Goal: Check status

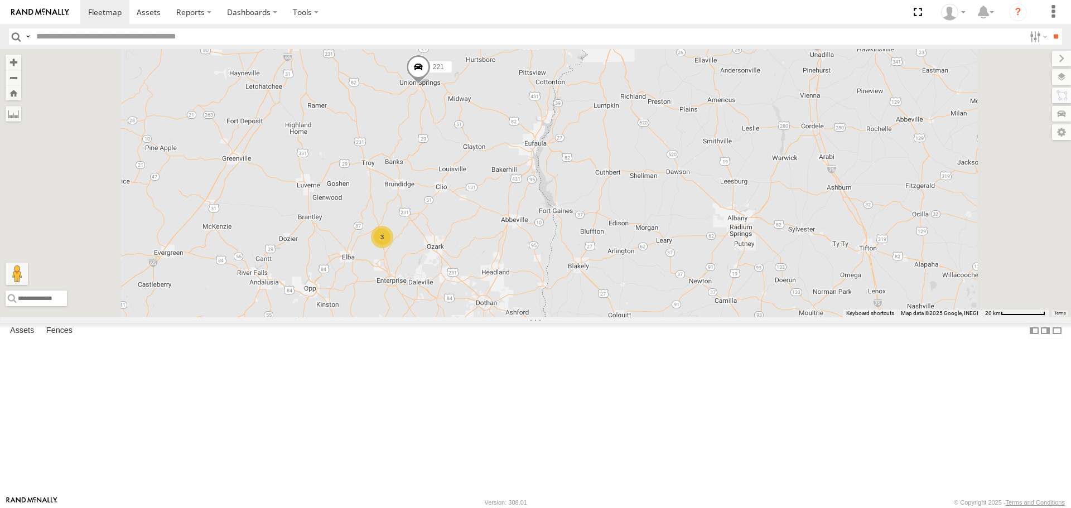
drag, startPoint x: 452, startPoint y: 249, endPoint x: 528, endPoint y: 400, distance: 169.1
click at [528, 317] on div "221 3 295" at bounding box center [535, 183] width 1071 height 268
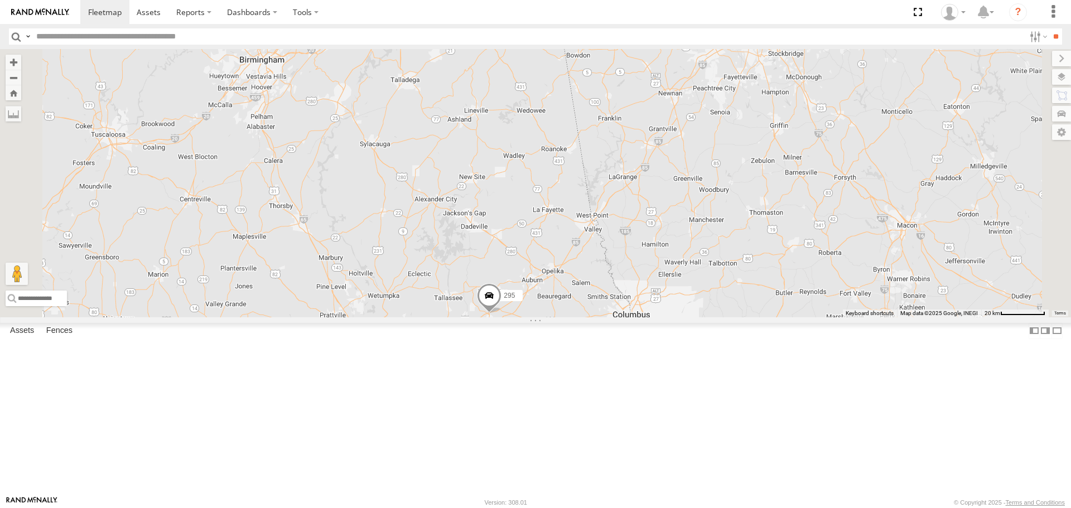
drag, startPoint x: 517, startPoint y: 370, endPoint x: 518, endPoint y: 425, distance: 55.2
click at [515, 317] on div "221 3 295" at bounding box center [535, 183] width 1071 height 268
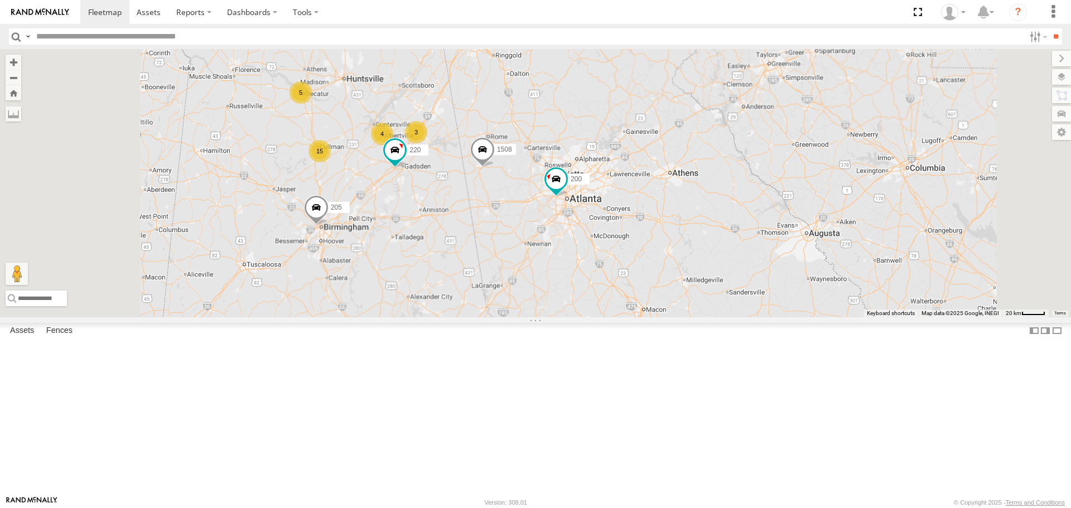
drag, startPoint x: 479, startPoint y: 278, endPoint x: 509, endPoint y: 348, distance: 75.4
click at [509, 317] on div "221 295 205 200 1508 220 15 4 5 207 3 211" at bounding box center [535, 183] width 1071 height 268
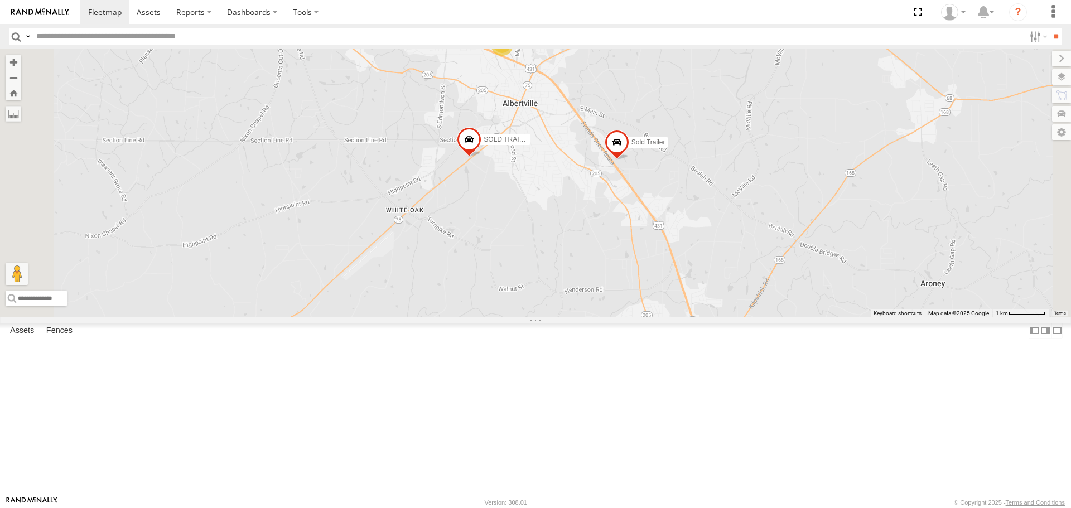
drag, startPoint x: 532, startPoint y: 431, endPoint x: 648, endPoint y: 165, distance: 290.3
click at [643, 160] on div "2 Sold Trailer SOLD TRAILER" at bounding box center [535, 183] width 1071 height 268
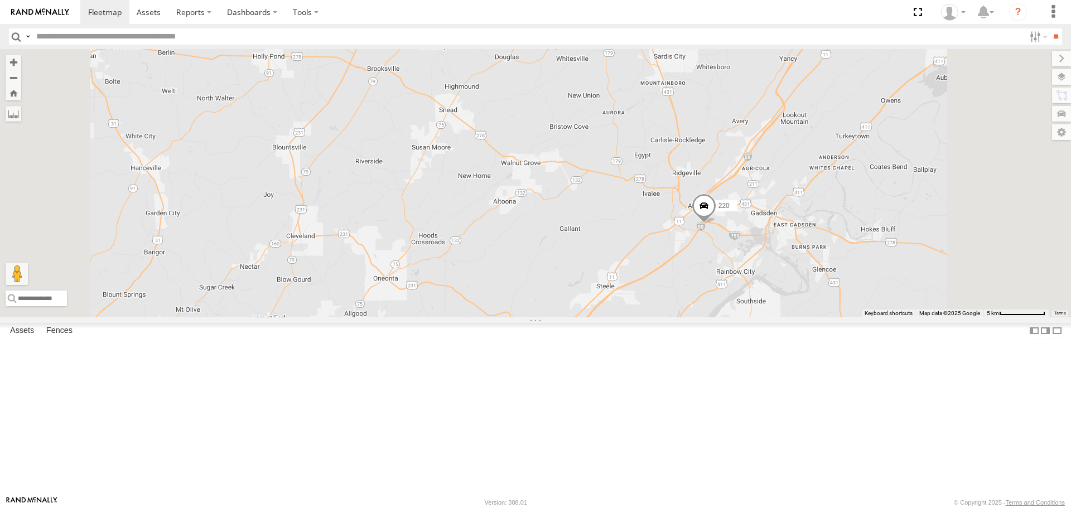
drag, startPoint x: 675, startPoint y: 263, endPoint x: 668, endPoint y: 255, distance: 10.3
click at [671, 253] on div "Sold Trailer SOLD TRAILER 2 220" at bounding box center [535, 183] width 1071 height 268
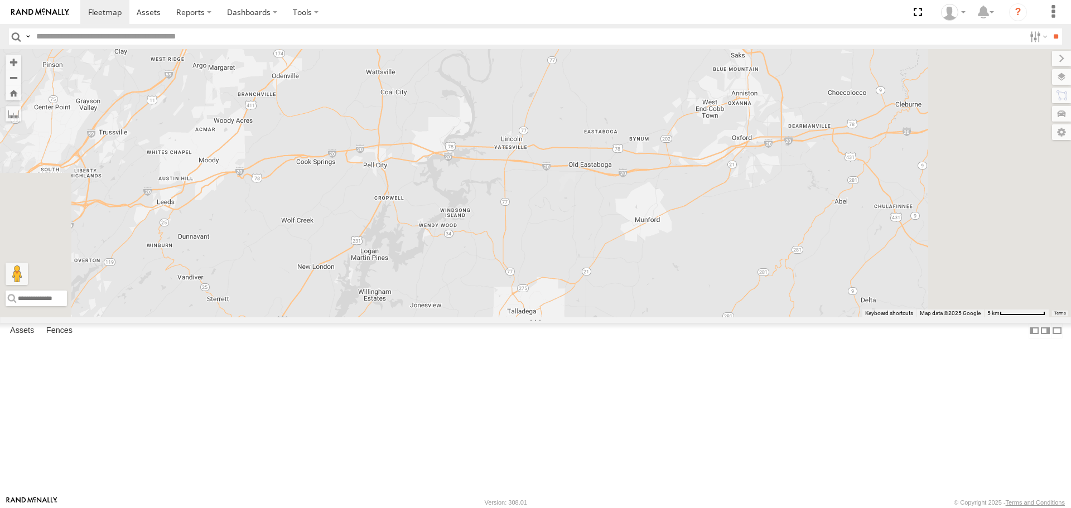
drag, startPoint x: 708, startPoint y: 351, endPoint x: 697, endPoint y: 271, distance: 81.2
click at [695, 273] on div "Sold Trailer SOLD TRAILER 2 220" at bounding box center [535, 183] width 1071 height 268
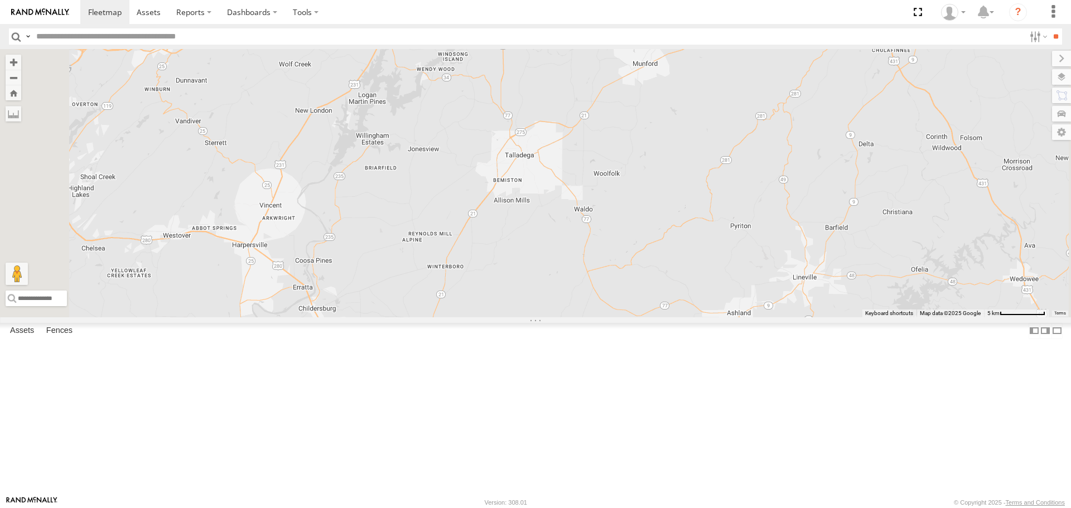
drag, startPoint x: 707, startPoint y: 281, endPoint x: 687, endPoint y: 214, distance: 70.6
click at [688, 210] on div "Sold Trailer SOLD TRAILER 2 220" at bounding box center [535, 183] width 1071 height 268
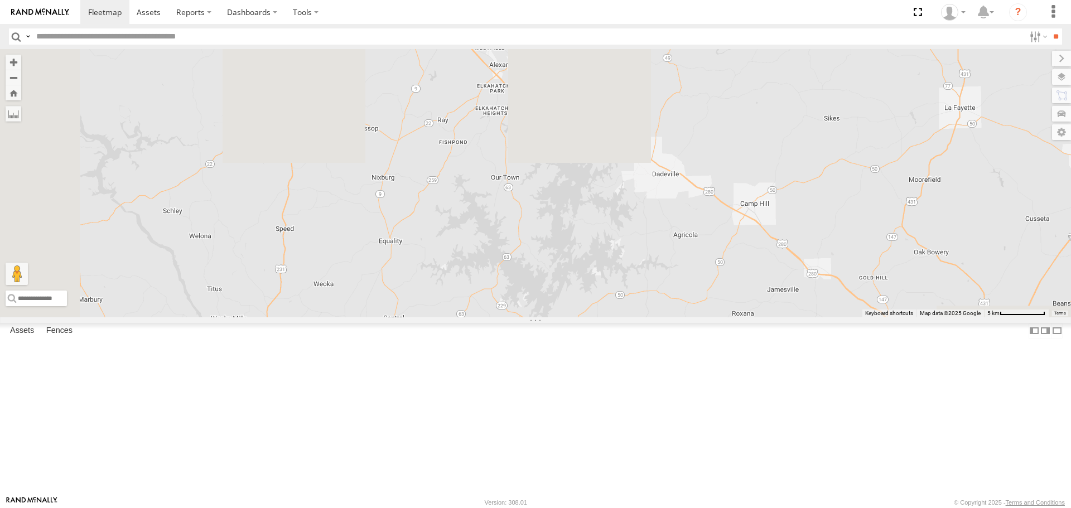
drag, startPoint x: 682, startPoint y: 292, endPoint x: 651, endPoint y: 257, distance: 46.6
click at [653, 260] on div "Sold Trailer SOLD TRAILER 2 220" at bounding box center [535, 183] width 1071 height 268
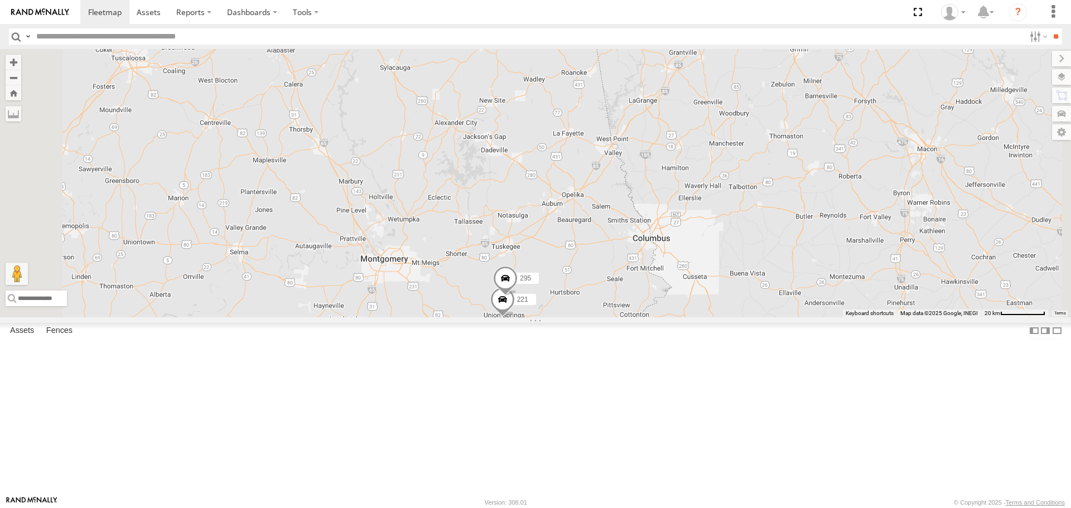
drag, startPoint x: 500, startPoint y: 390, endPoint x: 584, endPoint y: 175, distance: 231.7
click at [584, 175] on div "Sold Trailer SOLD TRAILER 220 205 221 295" at bounding box center [535, 183] width 1071 height 268
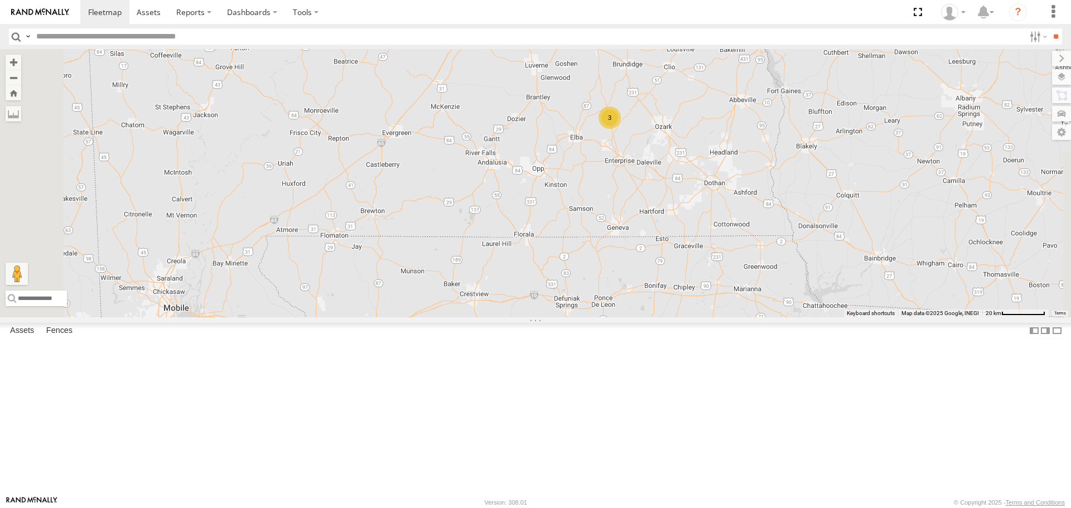
drag, startPoint x: 693, startPoint y: 309, endPoint x: 683, endPoint y: 332, distance: 25.7
click at [673, 317] on div "Sold Trailer SOLD TRAILER 220 205 221 295 3" at bounding box center [535, 183] width 1071 height 268
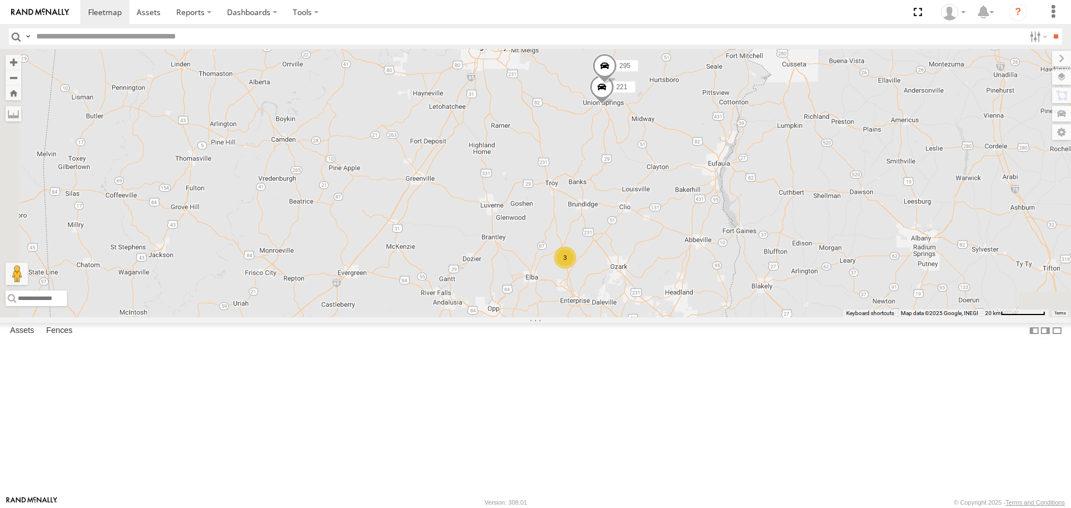
drag, startPoint x: 624, startPoint y: 187, endPoint x: 624, endPoint y: 226, distance: 39.0
click at [624, 226] on div "Sold Trailer SOLD TRAILER 220 205 221 295 3" at bounding box center [535, 183] width 1071 height 268
